Goal: Transaction & Acquisition: Purchase product/service

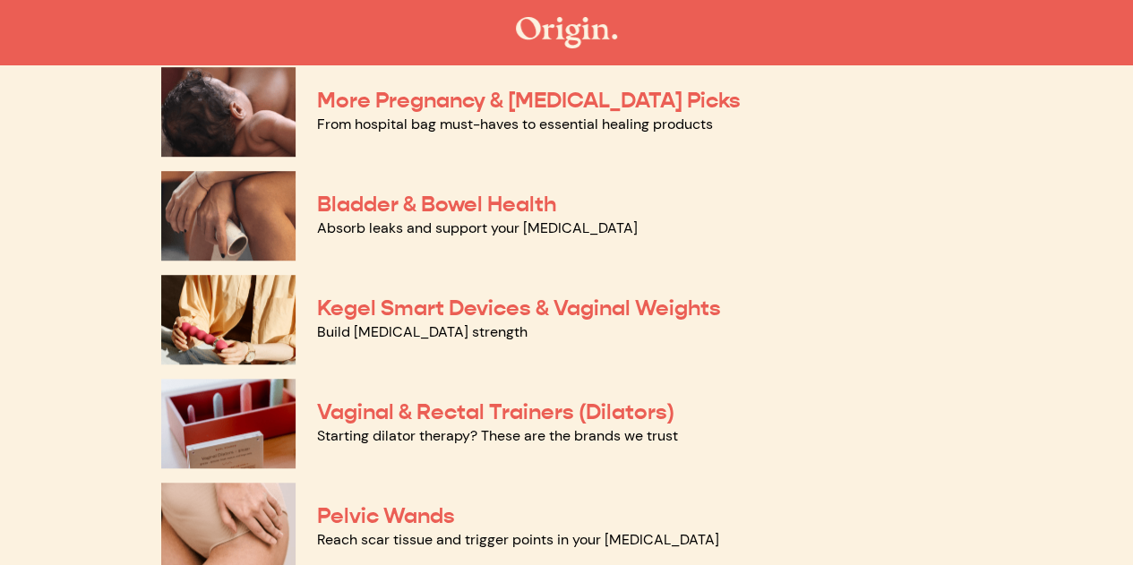
scroll to position [512, 0]
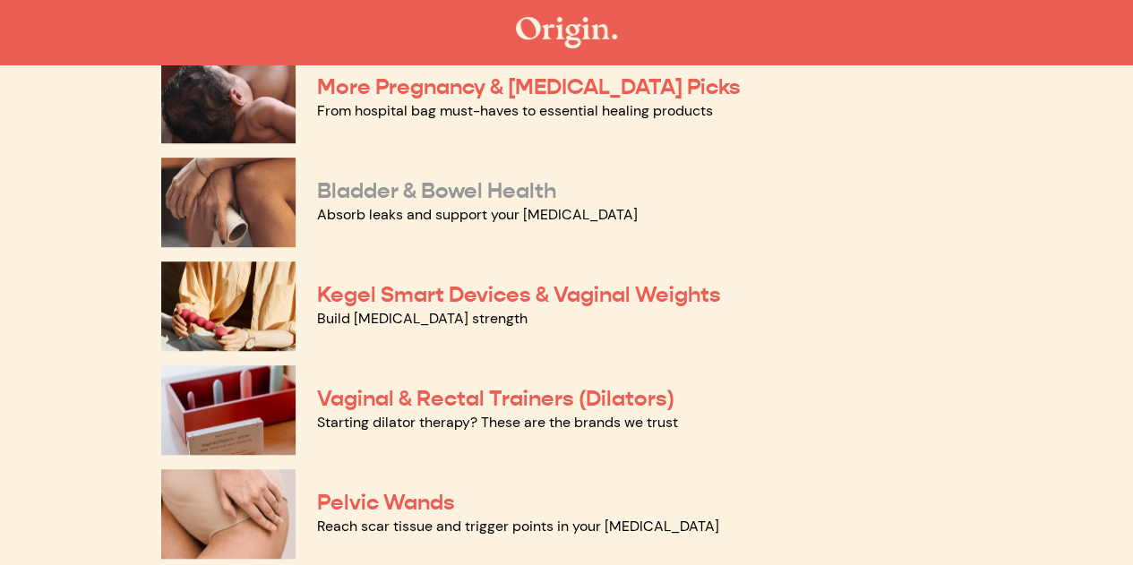
click at [447, 193] on link "Bladder & Bowel Health" at bounding box center [436, 190] width 239 height 27
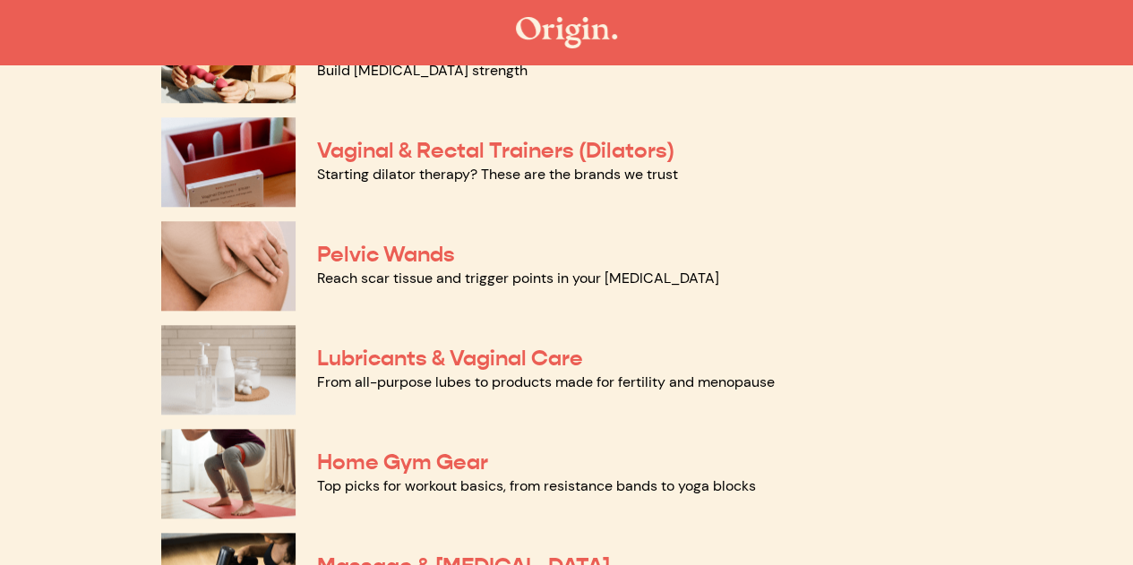
scroll to position [759, 0]
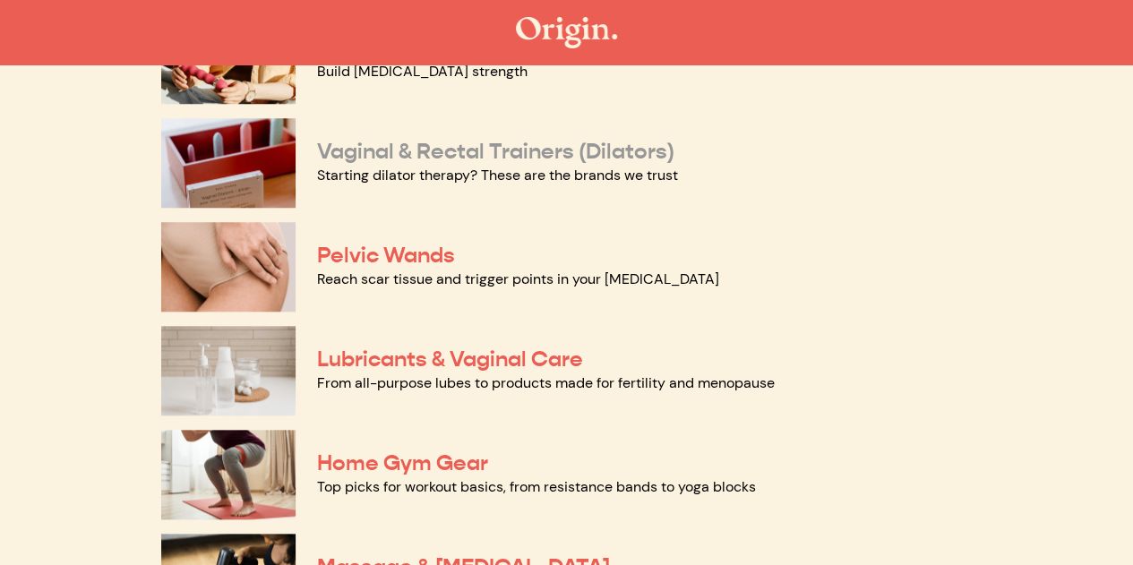
click at [423, 140] on link "Vaginal & Rectal Trainers (Dilators)" at bounding box center [495, 151] width 357 height 27
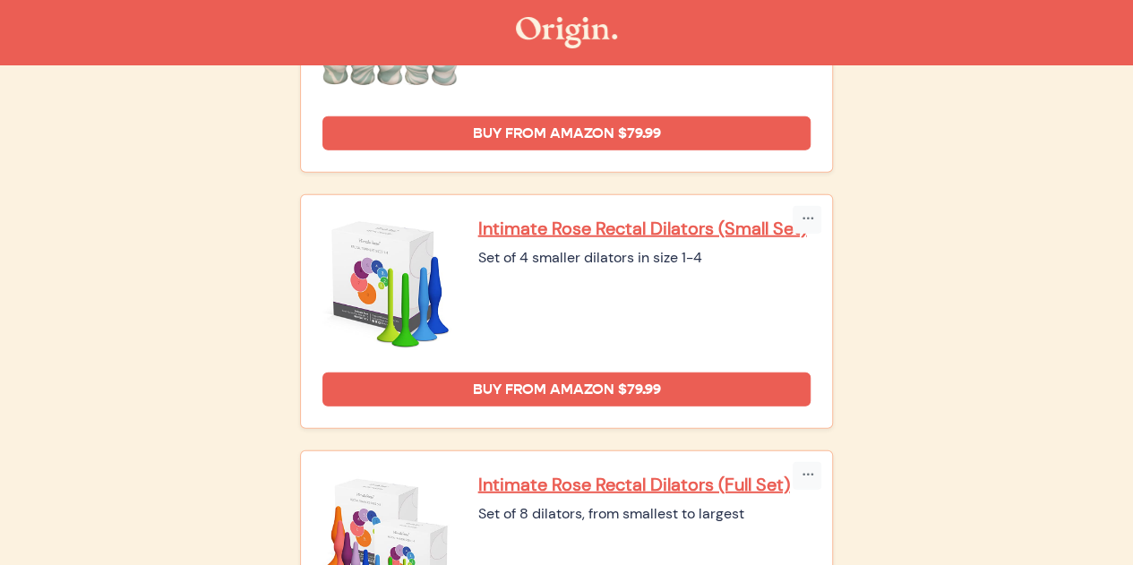
scroll to position [2156, 0]
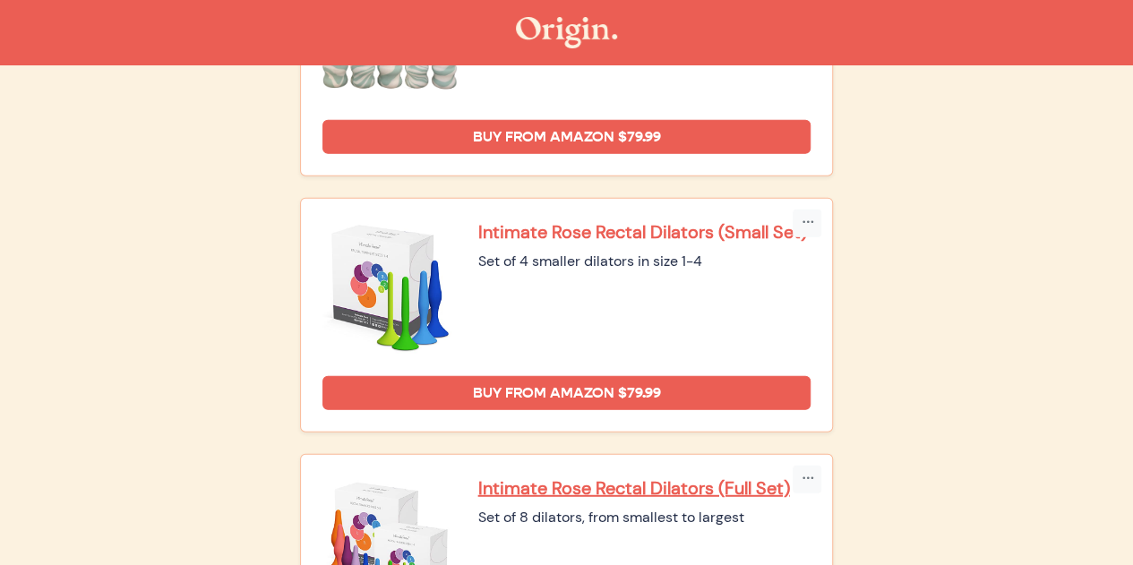
click at [590, 221] on p "Intimate Rose Rectal Dilators (Small Set)" at bounding box center [644, 231] width 333 height 23
